Goal: Complete application form

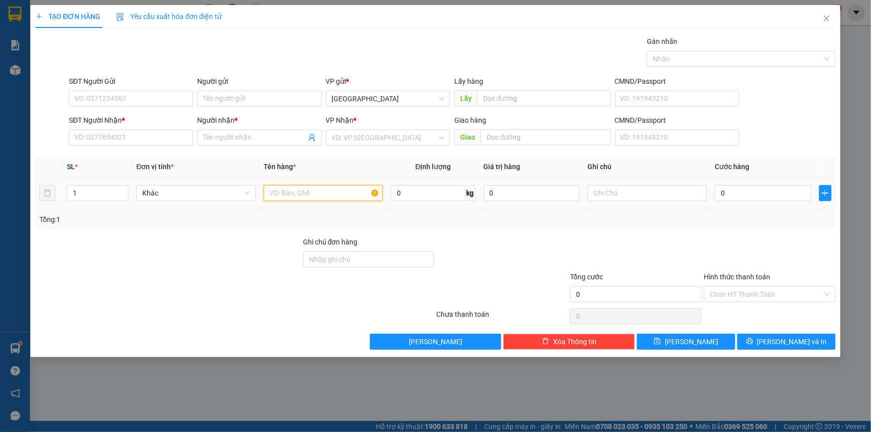
click at [299, 187] on input "text" at bounding box center [322, 193] width 119 height 16
click at [147, 137] on input "SĐT Người Nhận *" at bounding box center [131, 138] width 124 height 16
paste input "ê"
type input "ê"
click at [149, 134] on input "SĐT Người Nhận *" at bounding box center [131, 138] width 124 height 16
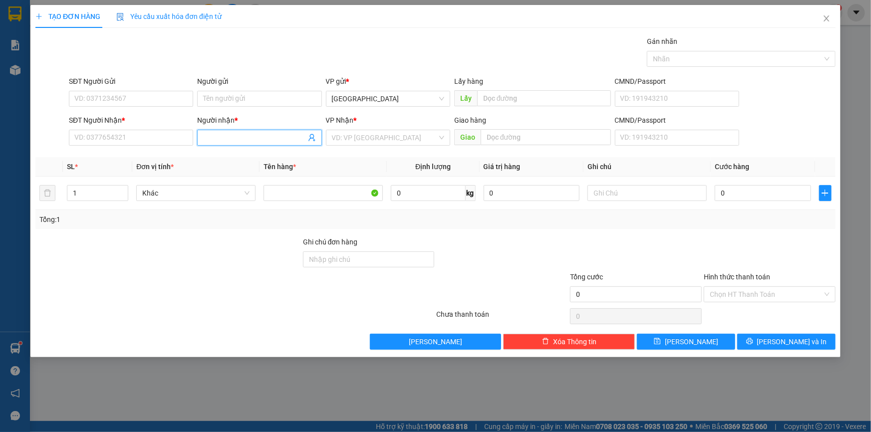
click at [244, 136] on input "Người nhận *" at bounding box center [254, 137] width 102 height 11
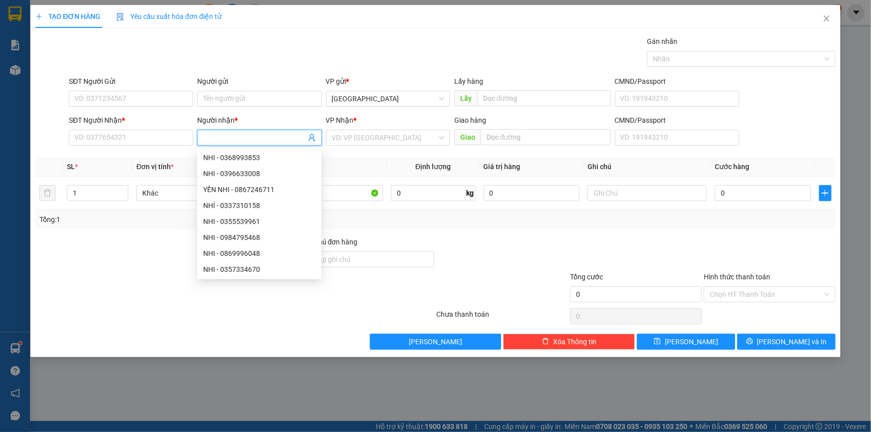
click at [351, 169] on th "Tên hàng *" at bounding box center [322, 166] width 127 height 19
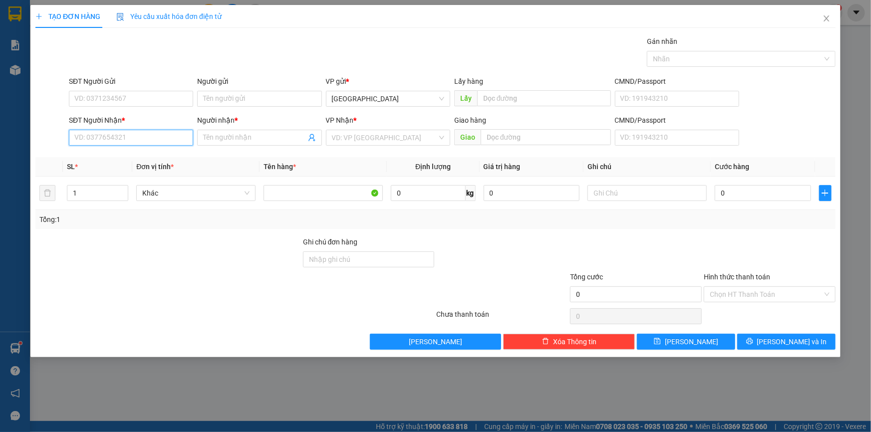
click at [128, 140] on input "SĐT Người Nhận *" at bounding box center [131, 138] width 124 height 16
click at [514, 202] on div "0" at bounding box center [531, 193] width 96 height 20
